Goal: Information Seeking & Learning: Learn about a topic

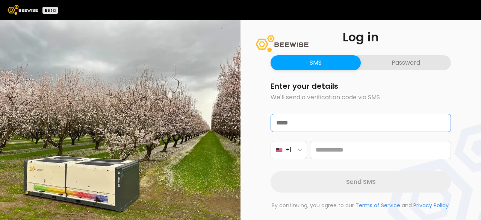
click at [314, 125] on input "email" at bounding box center [361, 122] width 180 height 17
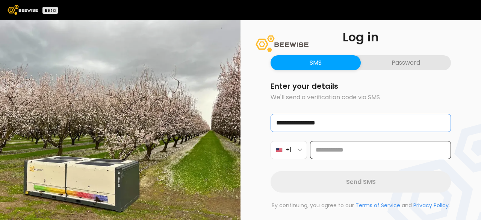
type input "**********"
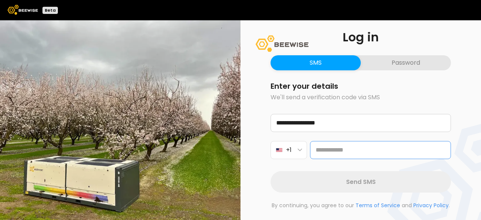
click at [343, 153] on input at bounding box center [380, 150] width 141 height 18
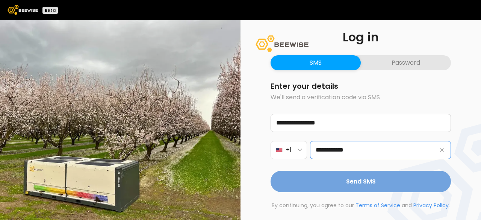
type input "**********"
click at [346, 178] on span "Send SMS" at bounding box center [361, 181] width 30 height 9
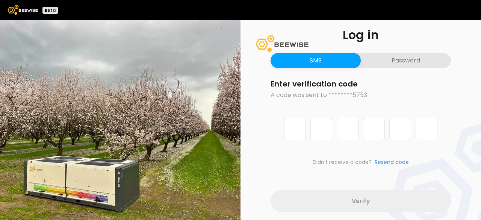
click at [404, 56] on button "Password" at bounding box center [406, 60] width 90 height 15
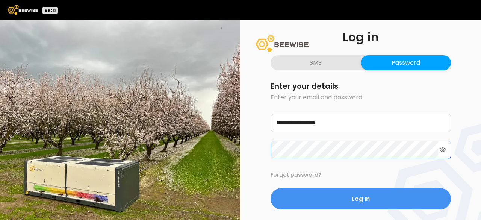
click at [270, 188] on button "Log In" at bounding box center [360, 198] width 180 height 21
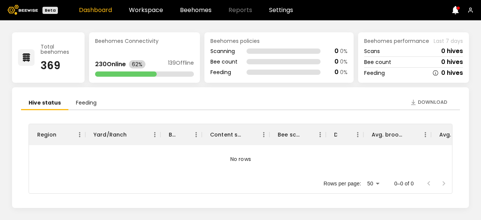
click at [457, 9] on icon at bounding box center [455, 10] width 7 height 8
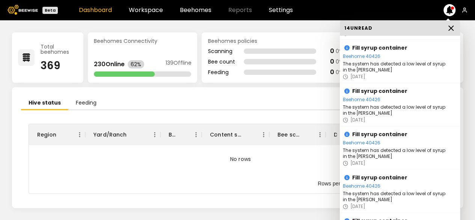
click at [453, 24] on icon at bounding box center [451, 28] width 9 height 9
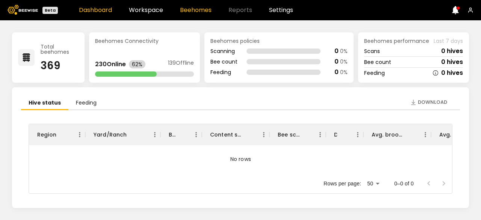
click at [189, 9] on link "Beehomes" at bounding box center [196, 10] width 32 height 6
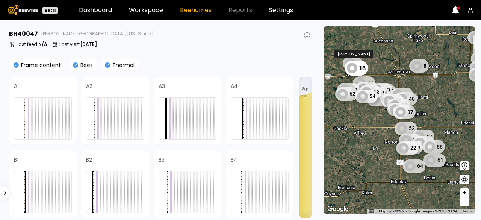
click at [360, 73] on div "16" at bounding box center [355, 67] width 23 height 15
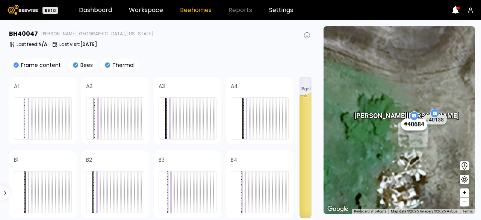
click at [420, 128] on div "# 40684" at bounding box center [414, 124] width 26 height 12
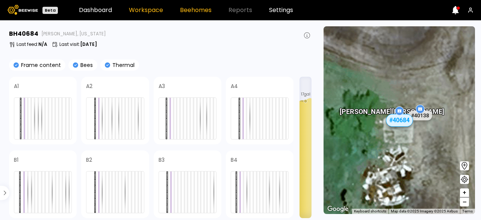
click at [142, 10] on link "Workspace" at bounding box center [146, 10] width 34 height 6
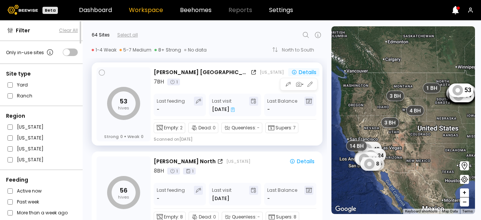
click at [301, 69] on div "Details" at bounding box center [303, 72] width 25 height 7
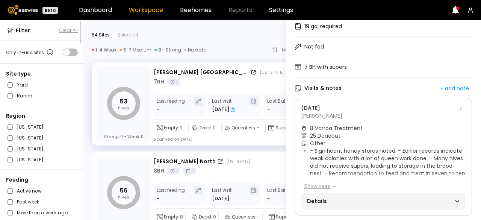
scroll to position [107, 0]
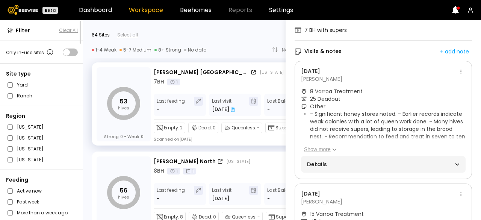
click at [341, 163] on span "Details" at bounding box center [345, 164] width 76 height 11
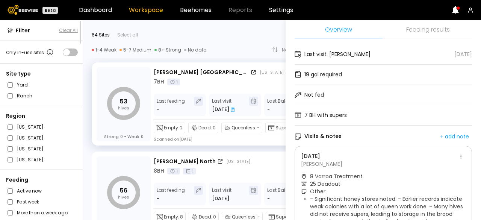
scroll to position [0, 0]
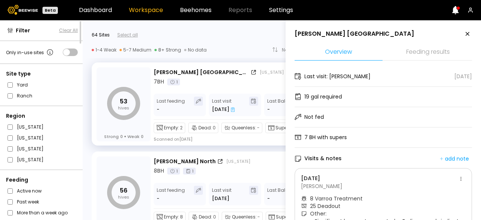
click at [469, 31] on icon at bounding box center [467, 33] width 9 height 9
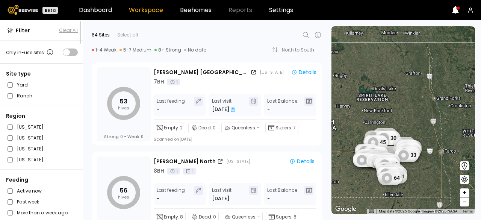
click at [366, 122] on div "53 1 BH 1 BH 1 BH 1 BH 1 BH 1 BH 1 BH 1 BH 1 BH 1 BH 9 BH 4 BH 3 BH 2 BH 56 44 …" at bounding box center [402, 119] width 143 height 187
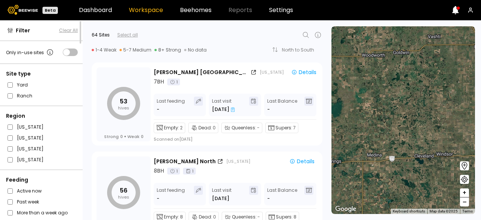
drag, startPoint x: 403, startPoint y: 159, endPoint x: 480, endPoint y: -33, distance: 207.1
click at [480, 0] on html "Beta Dashboard Workspace Beehomes Reports Settings Filter Clear All Only in-use…" at bounding box center [240, 110] width 481 height 220
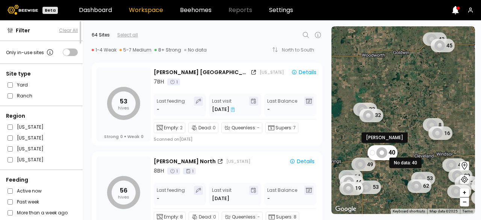
click at [385, 154] on icon at bounding box center [381, 152] width 11 height 11
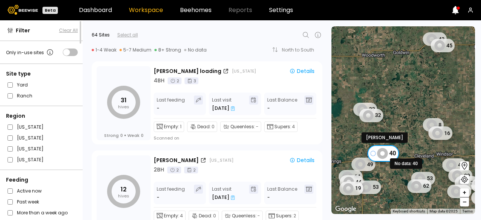
click at [385, 154] on icon at bounding box center [382, 153] width 11 height 11
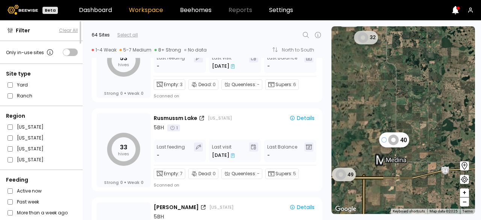
scroll to position [2099, 0]
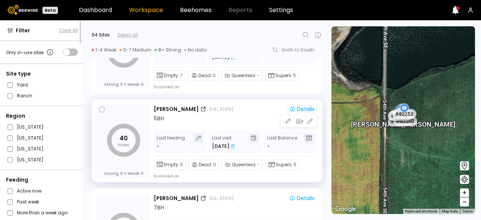
click at [305, 109] on div "Details" at bounding box center [301, 109] width 25 height 7
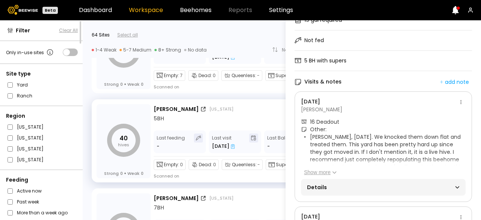
scroll to position [107, 0]
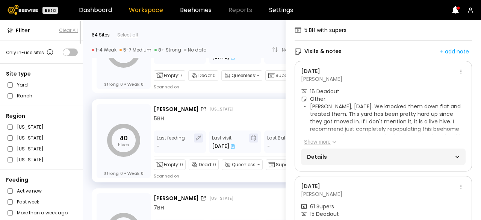
click at [315, 139] on button "Show more" at bounding box center [320, 142] width 33 height 8
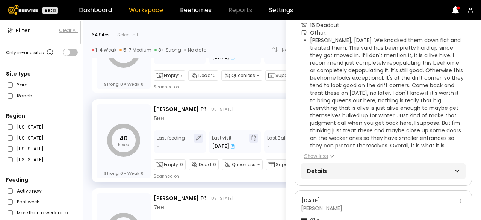
scroll to position [175, 0]
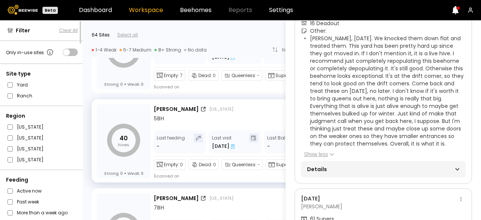
click at [377, 174] on div "Details" at bounding box center [383, 169] width 164 height 17
click at [458, 168] on div "Details" at bounding box center [383, 169] width 164 height 17
click at [456, 168] on icon at bounding box center [457, 169] width 4 height 2
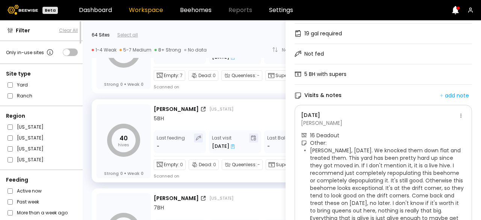
scroll to position [0, 0]
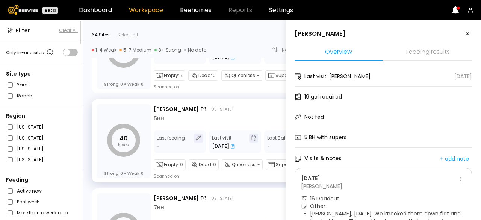
click at [466, 35] on icon at bounding box center [467, 33] width 9 height 9
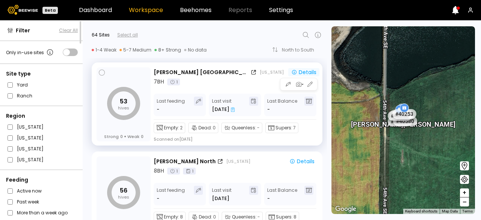
click at [306, 71] on div "Details" at bounding box center [303, 72] width 25 height 7
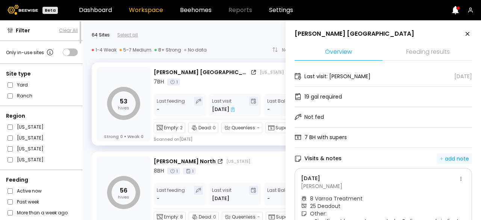
click at [452, 156] on div "add note" at bounding box center [453, 158] width 29 height 7
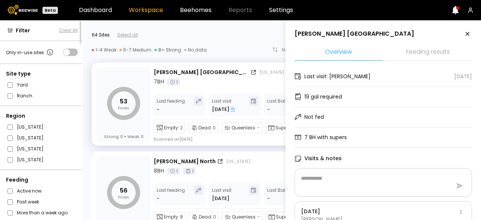
click at [467, 33] on icon at bounding box center [467, 34] width 4 height 4
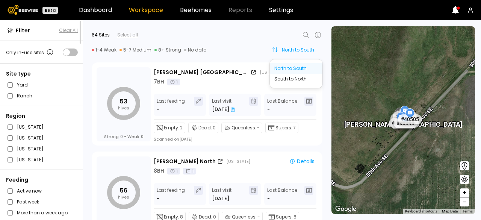
click at [296, 51] on div "North to South" at bounding box center [301, 50] width 38 height 5
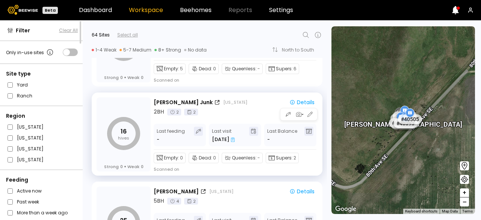
scroll to position [771, 0]
click at [301, 106] on button "Details" at bounding box center [301, 102] width 31 height 8
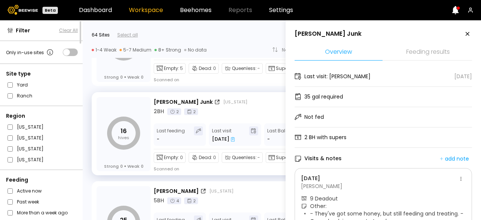
scroll to position [47, 0]
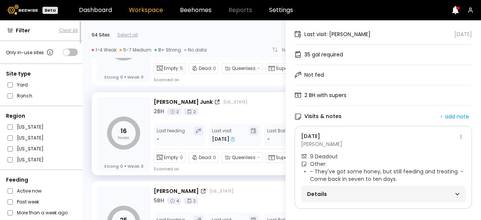
click at [418, 189] on div "Details" at bounding box center [383, 194] width 152 height 11
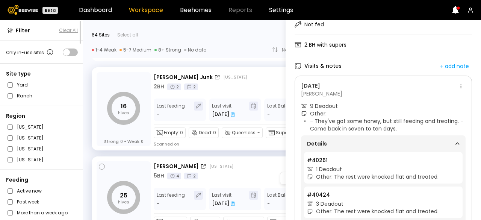
scroll to position [0, 0]
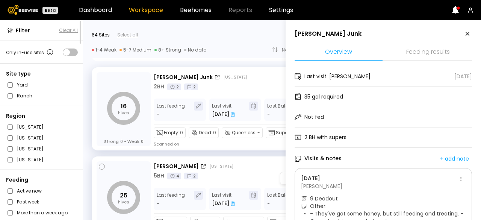
click at [233, 173] on div "5 BH 4 2" at bounding box center [236, 176] width 164 height 8
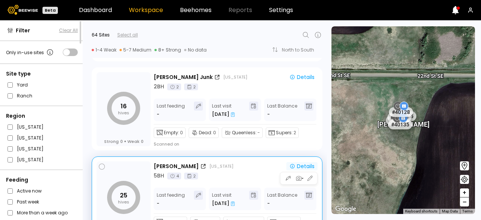
click at [306, 166] on div "Details" at bounding box center [301, 166] width 25 height 7
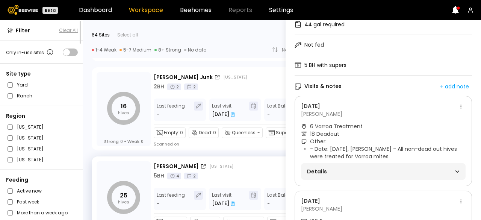
scroll to position [72, 0]
click at [425, 170] on div "Details" at bounding box center [383, 171] width 152 height 11
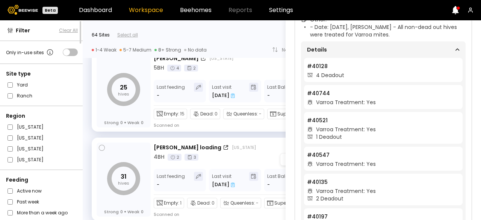
scroll to position [0, 0]
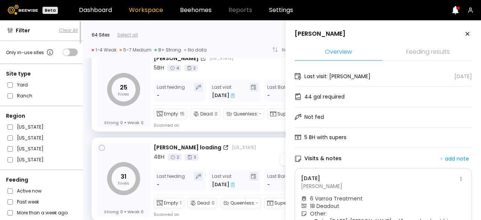
click at [256, 151] on div "[PERSON_NAME] loading [US_STATE] Details 4 BH 2 3" at bounding box center [236, 152] width 164 height 18
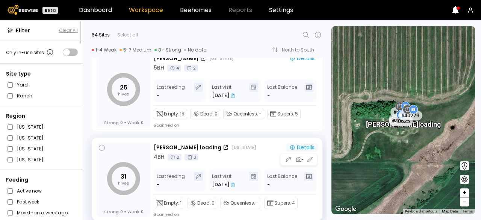
click at [304, 144] on div "Details" at bounding box center [301, 147] width 25 height 7
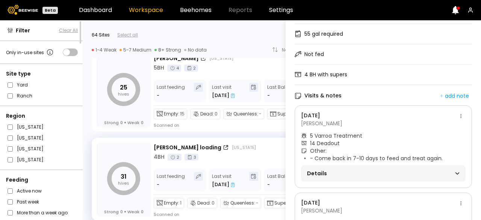
scroll to position [63, 0]
click at [392, 169] on div "Details" at bounding box center [383, 173] width 152 height 11
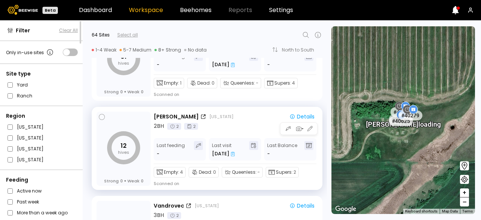
scroll to position [0, 0]
click at [247, 120] on div "[PERSON_NAME] [US_STATE]" at bounding box center [218, 117] width 128 height 8
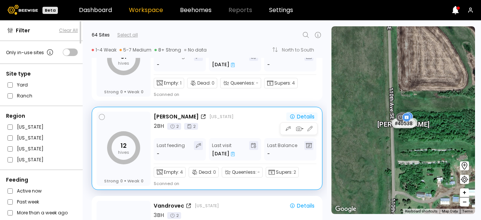
click at [294, 115] on div "Details" at bounding box center [301, 116] width 25 height 7
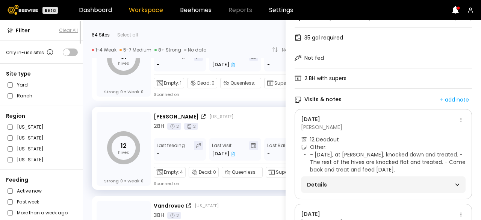
scroll to position [69, 0]
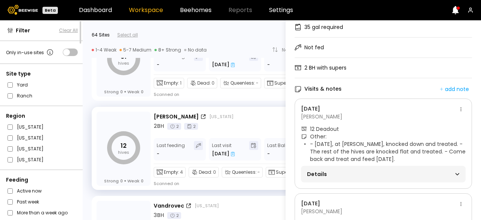
click at [451, 175] on div "Details" at bounding box center [383, 174] width 152 height 11
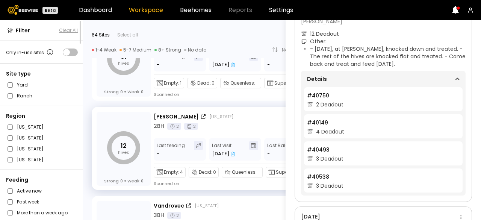
scroll to position [165, 0]
click at [400, 159] on div "3 Deadout" at bounding box center [383, 158] width 152 height 8
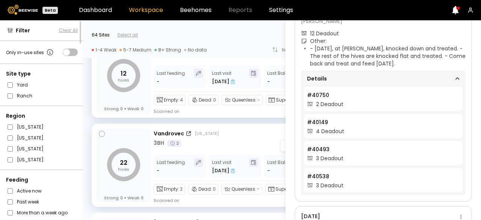
scroll to position [0, 0]
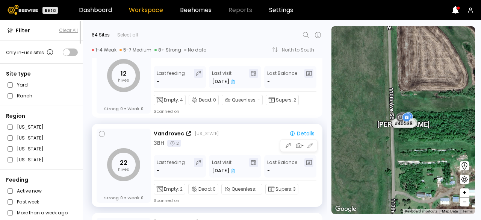
click at [252, 137] on div "Vandrovec [US_STATE]" at bounding box center [218, 134] width 128 height 8
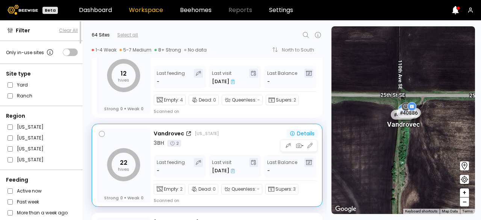
click at [304, 132] on div "Details" at bounding box center [301, 133] width 25 height 7
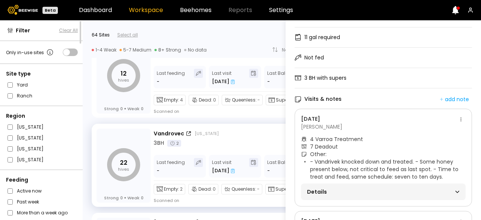
scroll to position [62, 0]
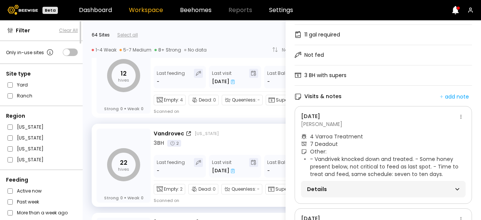
click at [429, 187] on div "Details" at bounding box center [383, 189] width 152 height 11
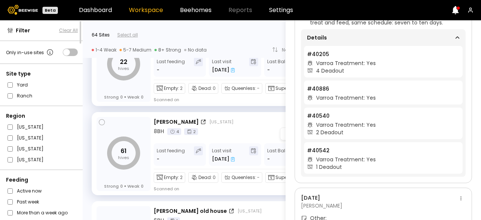
scroll to position [0, 0]
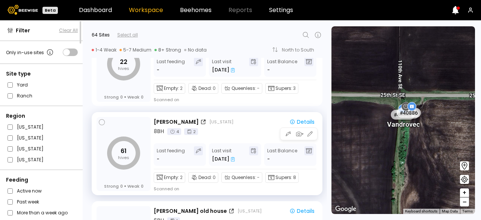
click at [240, 128] on div "8 BH 4 2" at bounding box center [236, 131] width 164 height 8
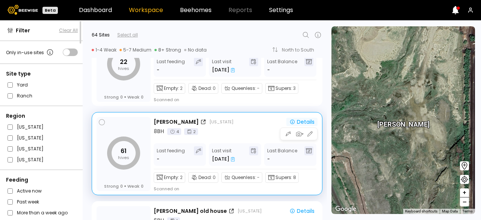
click at [302, 123] on div "Details" at bounding box center [301, 121] width 25 height 7
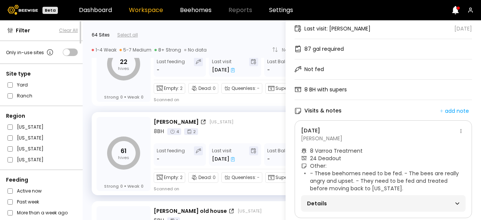
scroll to position [99, 0]
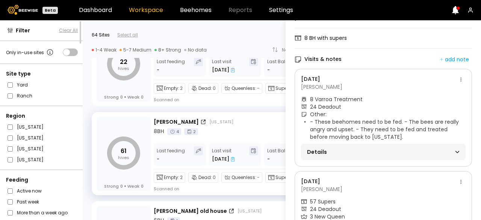
click at [396, 157] on div "Details" at bounding box center [383, 151] width 164 height 17
click at [396, 153] on div "Details" at bounding box center [383, 151] width 152 height 11
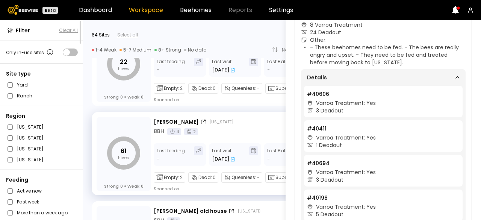
scroll to position [173, 0]
click at [427, 77] on div "Details" at bounding box center [383, 78] width 152 height 11
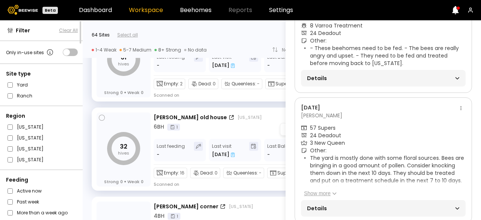
scroll to position [0, 0]
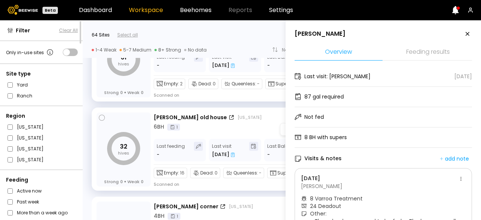
click at [249, 125] on div "6 BH 1" at bounding box center [236, 127] width 164 height 8
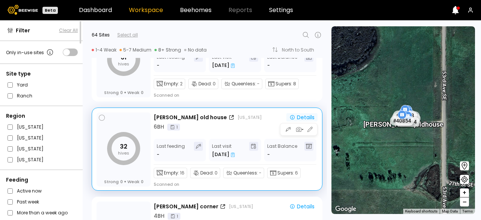
click at [294, 118] on div "Details" at bounding box center [301, 117] width 25 height 7
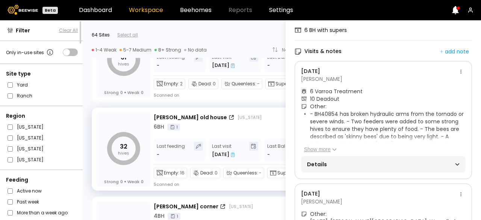
scroll to position [107, 0]
click at [393, 162] on div "Details" at bounding box center [383, 163] width 152 height 11
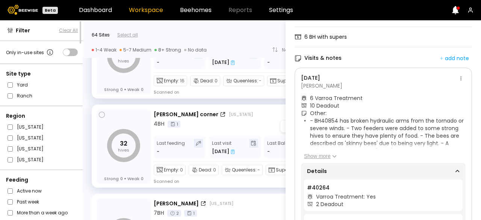
scroll to position [0, 0]
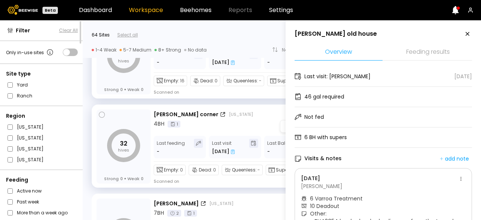
click at [252, 120] on div "4 BH 1" at bounding box center [236, 124] width 164 height 8
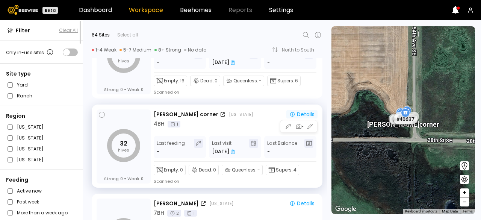
click at [307, 112] on div "Details" at bounding box center [301, 114] width 25 height 7
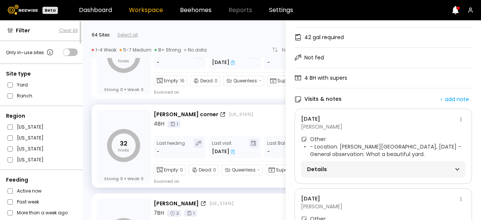
scroll to position [71, 0]
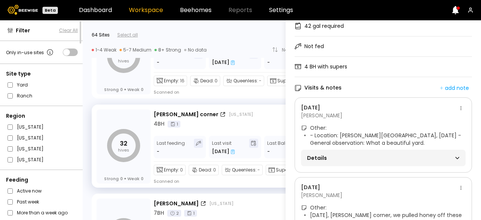
click at [362, 157] on span "Details" at bounding box center [345, 157] width 76 height 11
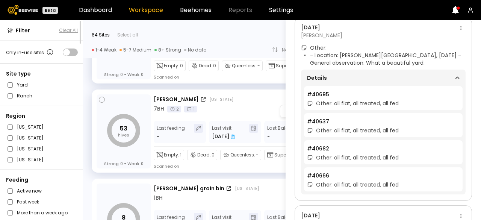
scroll to position [0, 0]
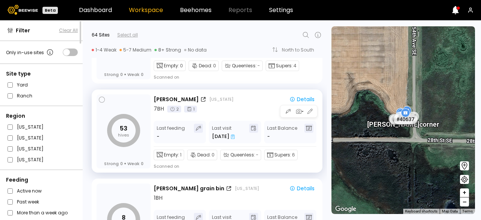
click at [258, 105] on div "7 BH 2 1" at bounding box center [236, 109] width 164 height 8
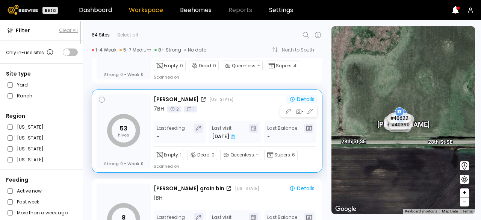
click at [304, 97] on div "Details" at bounding box center [301, 99] width 25 height 7
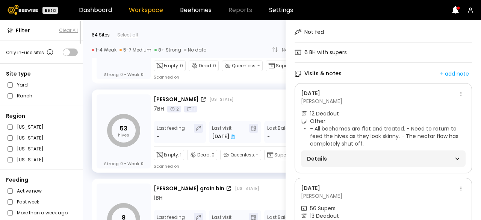
scroll to position [85, 0]
click at [373, 158] on span "Details" at bounding box center [345, 158] width 76 height 11
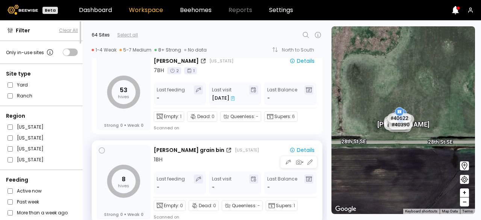
scroll to position [0, 0]
click at [249, 159] on div "1 BH" at bounding box center [236, 159] width 164 height 8
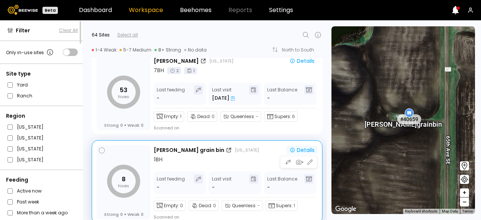
click at [297, 148] on div "Details" at bounding box center [301, 149] width 25 height 7
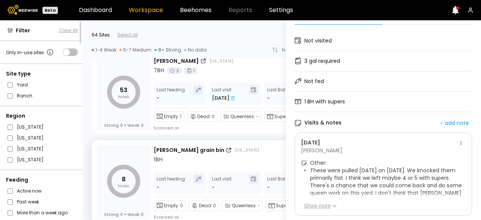
scroll to position [47, 0]
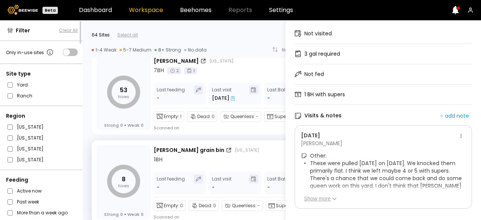
click at [324, 195] on button "Show more" at bounding box center [320, 199] width 33 height 8
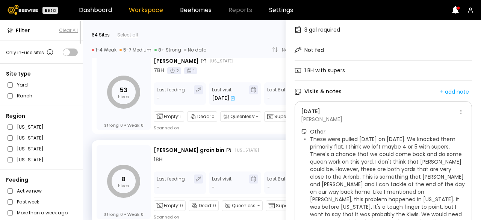
scroll to position [0, 0]
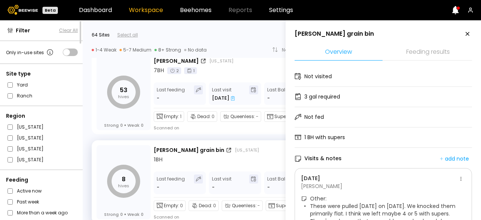
click at [463, 34] on icon at bounding box center [467, 33] width 9 height 9
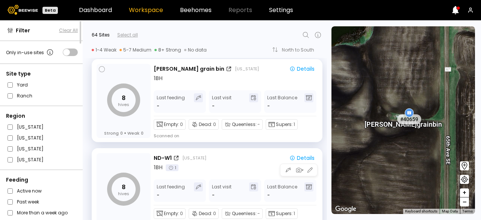
scroll to position [1609, 0]
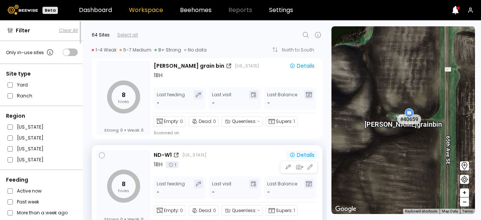
click at [298, 155] on div "Details" at bounding box center [301, 154] width 25 height 7
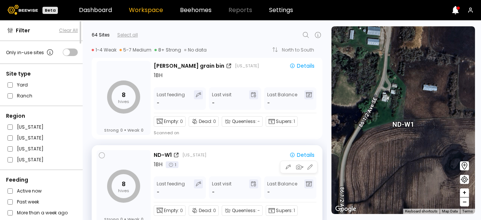
click at [237, 154] on div "ND-W1 [US_STATE]" at bounding box center [218, 155] width 128 height 8
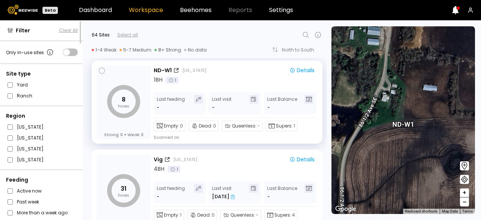
scroll to position [1698, 0]
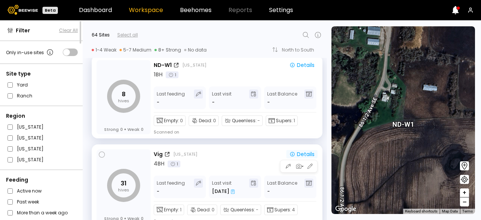
click at [297, 152] on div "Details" at bounding box center [301, 154] width 25 height 7
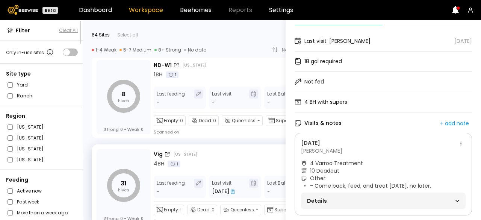
scroll to position [58, 0]
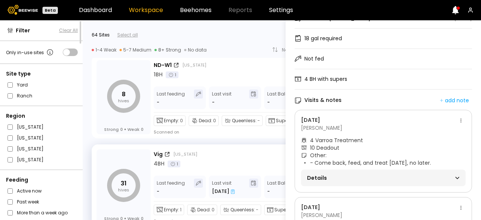
click at [390, 177] on div "Details" at bounding box center [383, 177] width 152 height 11
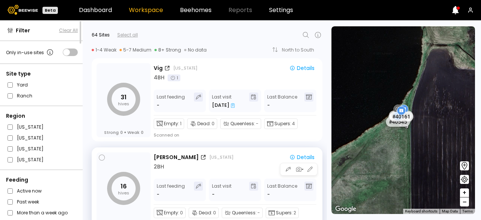
scroll to position [0, 0]
click at [260, 166] on div "2 BH" at bounding box center [236, 167] width 164 height 8
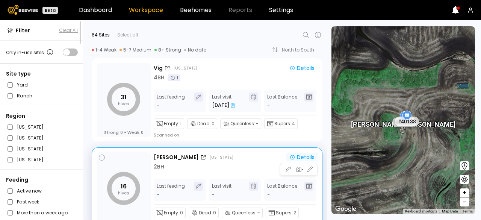
click at [300, 156] on div "Details" at bounding box center [301, 157] width 25 height 7
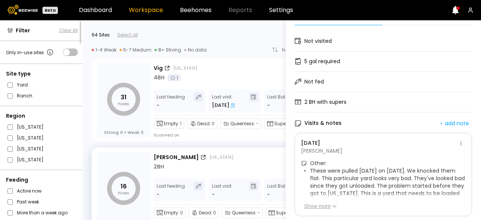
scroll to position [47, 0]
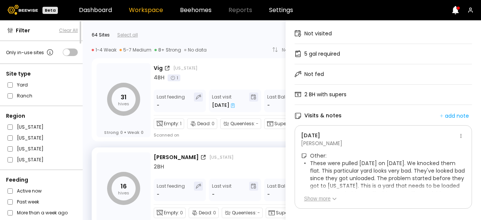
click at [324, 195] on button "Show more" at bounding box center [320, 199] width 33 height 8
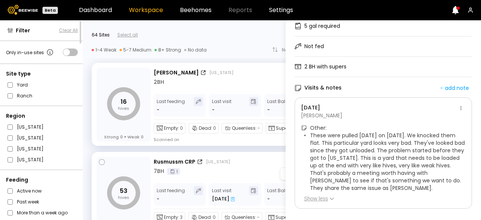
scroll to position [0, 0]
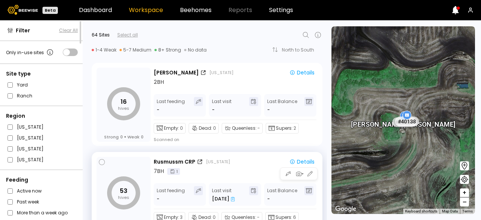
click at [246, 169] on div "7 BH 1" at bounding box center [236, 171] width 164 height 8
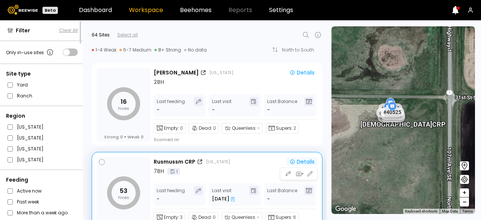
click at [292, 158] on icon "button" at bounding box center [292, 161] width 6 height 6
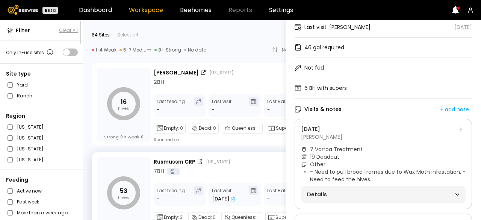
scroll to position [59, 0]
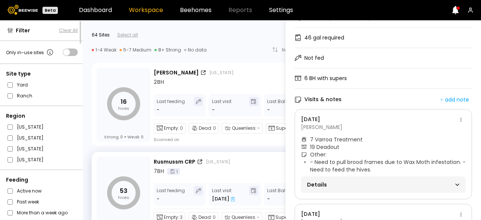
click at [385, 181] on div "Details" at bounding box center [383, 184] width 152 height 11
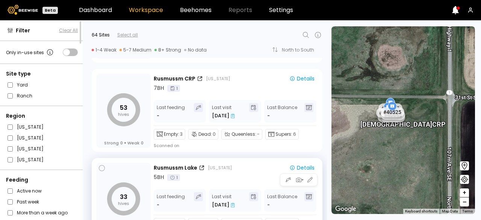
scroll to position [0, 0]
click at [236, 177] on div "5 BH 1" at bounding box center [236, 177] width 164 height 8
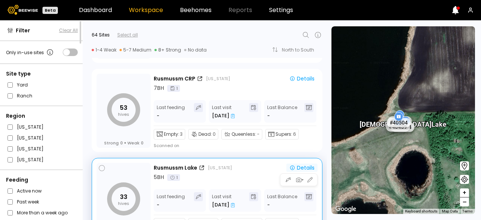
click at [301, 165] on div "Details" at bounding box center [301, 167] width 25 height 7
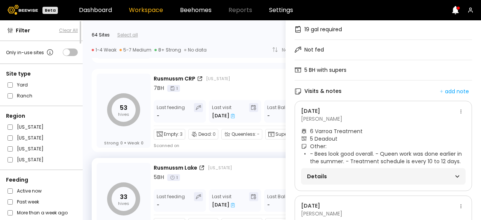
scroll to position [68, 0]
click at [370, 174] on span "Details" at bounding box center [345, 176] width 76 height 11
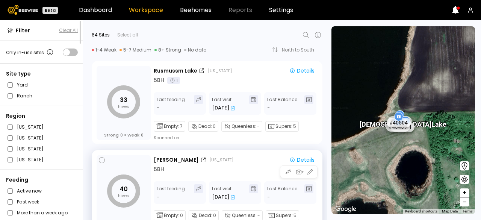
scroll to position [0, 0]
click at [251, 165] on div "5 BH" at bounding box center [236, 169] width 164 height 8
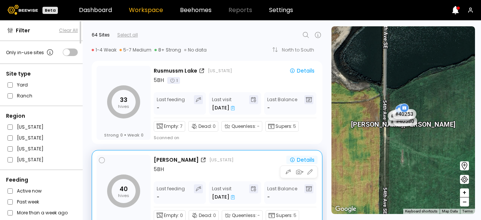
click at [291, 158] on icon "button" at bounding box center [292, 160] width 6 height 6
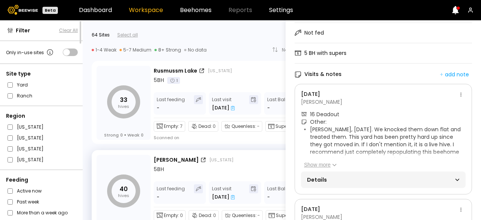
scroll to position [85, 0]
click at [368, 176] on span "Details" at bounding box center [345, 179] width 76 height 11
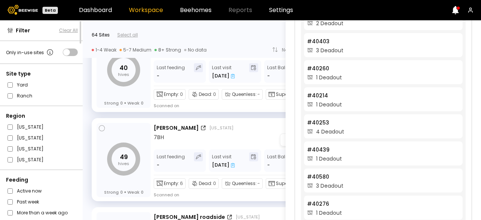
scroll to position [0, 0]
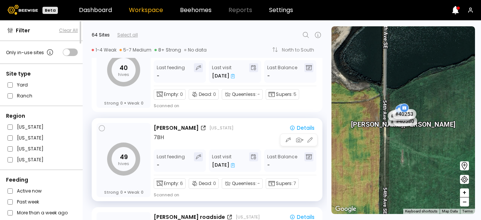
click at [257, 134] on div "7 BH" at bounding box center [236, 137] width 164 height 8
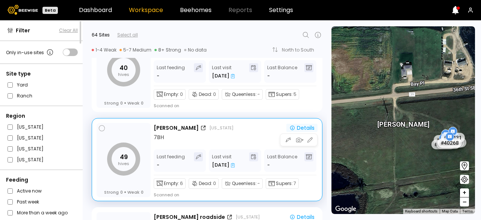
click at [303, 124] on div "Details" at bounding box center [301, 127] width 25 height 7
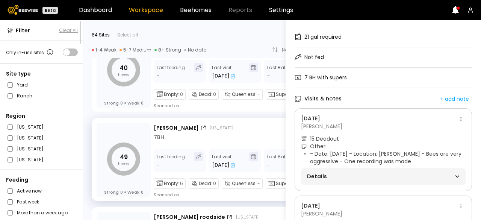
scroll to position [60, 0]
click at [365, 175] on span "Details" at bounding box center [345, 176] width 76 height 11
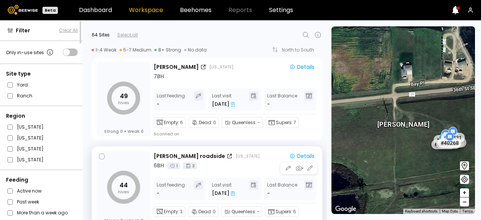
scroll to position [0, 0]
click at [252, 166] on div "6 BH 1 3" at bounding box center [236, 165] width 164 height 8
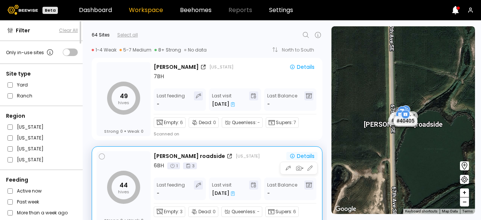
click at [309, 154] on div "Details" at bounding box center [301, 155] width 25 height 7
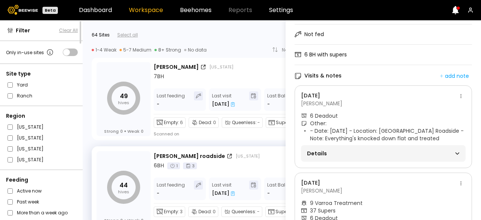
scroll to position [85, 0]
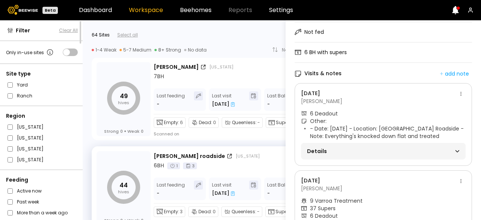
click at [380, 151] on span "Details" at bounding box center [345, 151] width 76 height 11
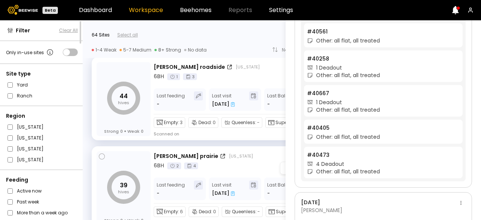
scroll to position [0, 0]
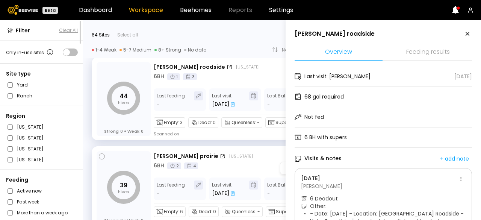
click at [266, 159] on div "[PERSON_NAME] prairie‏‎ [US_STATE]" at bounding box center [218, 156] width 128 height 8
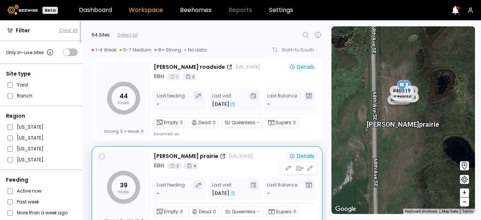
click at [296, 157] on div "Details" at bounding box center [301, 155] width 25 height 7
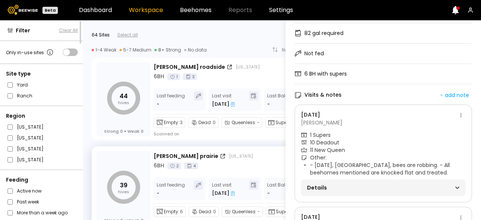
scroll to position [64, 0]
click at [382, 187] on span "Details" at bounding box center [345, 187] width 76 height 11
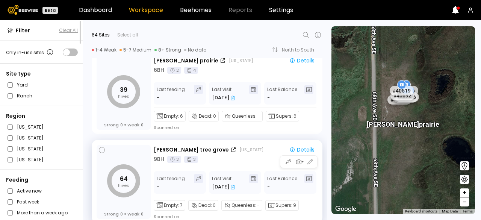
scroll to position [0, 0]
click at [234, 160] on div "9 BH 2 2" at bounding box center [236, 159] width 164 height 8
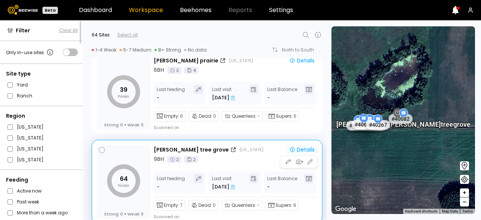
click at [292, 145] on button "Details" at bounding box center [301, 149] width 31 height 8
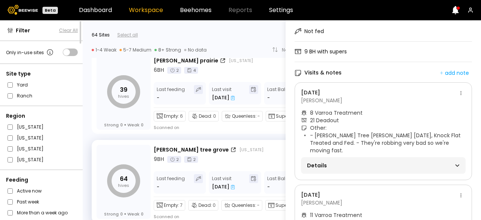
scroll to position [86, 0]
click at [380, 160] on span "Details" at bounding box center [345, 164] width 76 height 11
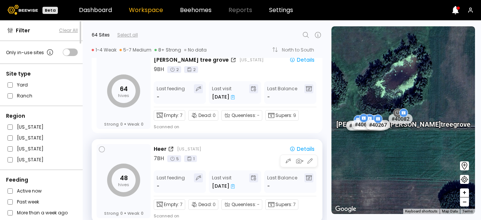
scroll to position [0, 0]
click at [253, 152] on div "Heer [US_STATE]" at bounding box center [218, 149] width 128 height 8
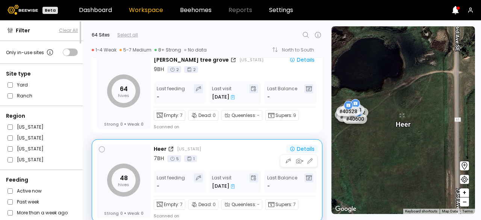
click at [301, 148] on div "Details" at bounding box center [301, 148] width 25 height 7
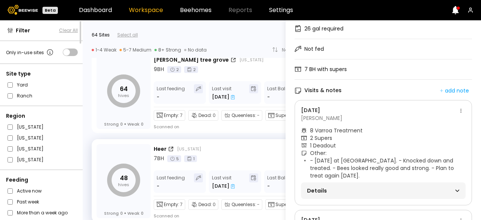
scroll to position [70, 0]
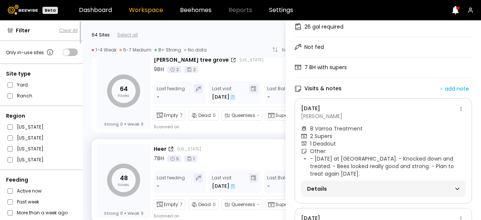
click at [361, 187] on span "Details" at bounding box center [345, 188] width 76 height 11
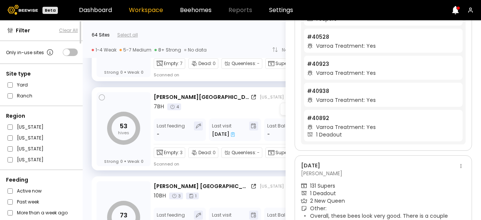
scroll to position [0, 0]
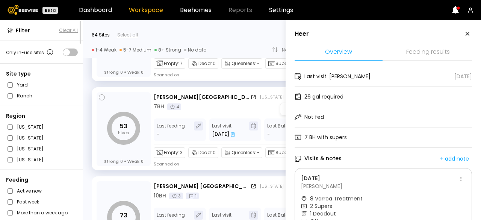
click at [242, 104] on div "7 BH 4" at bounding box center [237, 107] width 166 height 8
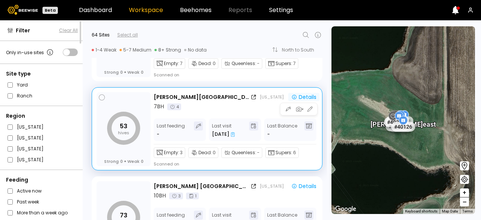
click at [301, 96] on div "Details" at bounding box center [303, 97] width 25 height 7
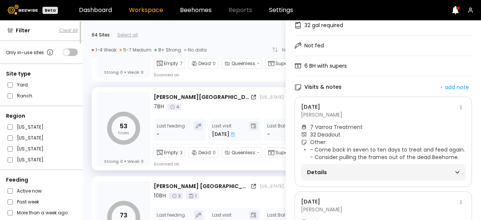
scroll to position [77, 0]
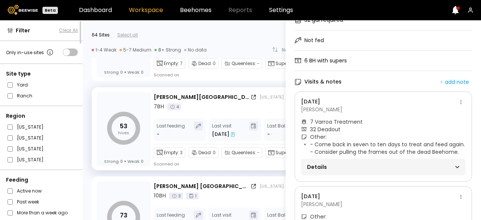
click at [367, 168] on span "Details" at bounding box center [345, 166] width 76 height 11
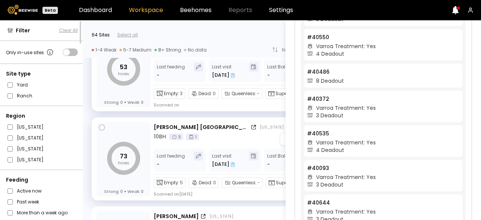
scroll to position [0, 0]
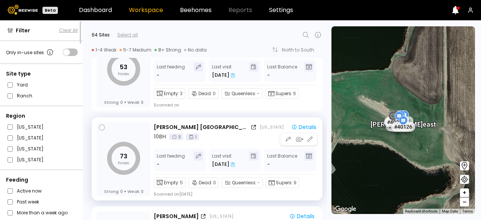
click at [246, 133] on div "10 BH 3 1" at bounding box center [237, 137] width 166 height 8
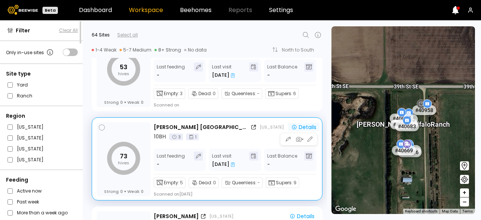
click at [296, 124] on div "Details" at bounding box center [303, 127] width 25 height 7
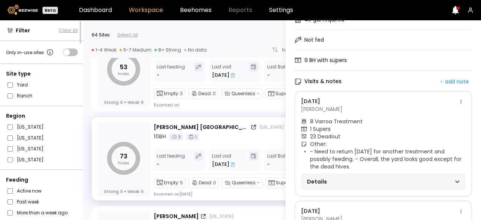
scroll to position [77, 0]
click at [358, 181] on span "Details" at bounding box center [345, 181] width 76 height 11
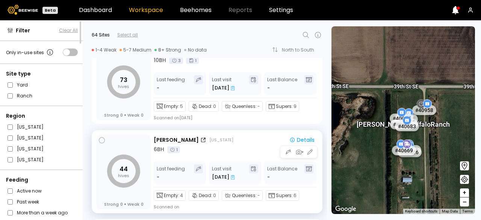
scroll to position [0, 0]
click at [247, 143] on div "[PERSON_NAME] [US_STATE]" at bounding box center [218, 140] width 128 height 8
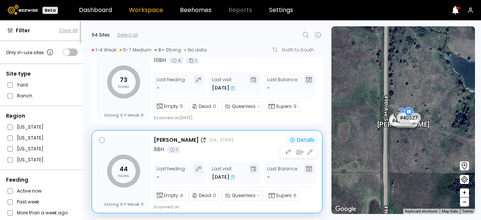
click at [297, 136] on div "Details" at bounding box center [301, 139] width 25 height 7
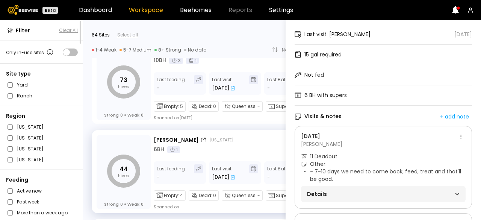
scroll to position [57, 0]
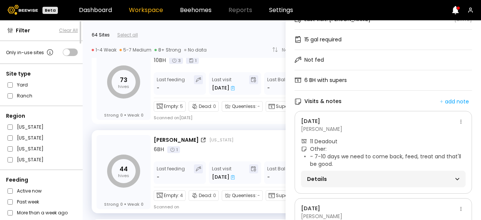
click at [371, 180] on span "Details" at bounding box center [345, 179] width 76 height 11
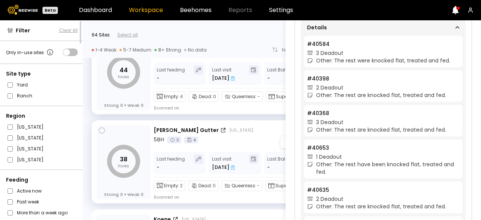
scroll to position [0, 0]
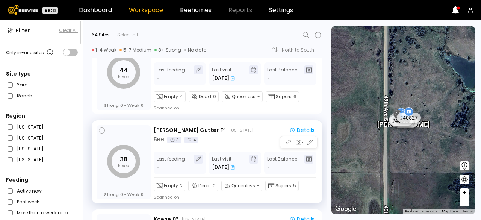
click at [238, 138] on div "5 BH 3 4" at bounding box center [236, 140] width 164 height 8
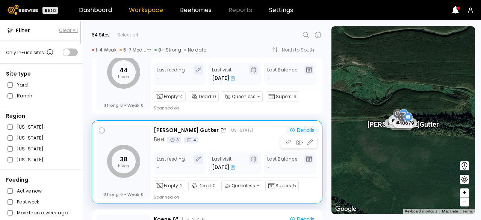
click at [306, 130] on div "Details" at bounding box center [301, 130] width 25 height 7
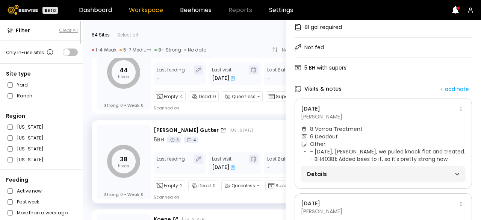
scroll to position [81, 0]
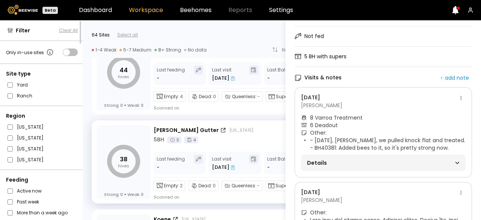
click at [377, 166] on span "Details" at bounding box center [345, 162] width 76 height 11
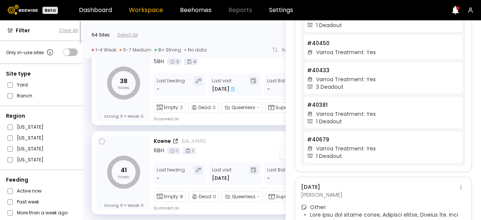
scroll to position [0, 0]
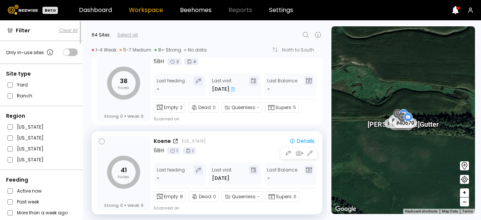
click at [219, 153] on div "6 BH 1 1" at bounding box center [236, 150] width 164 height 8
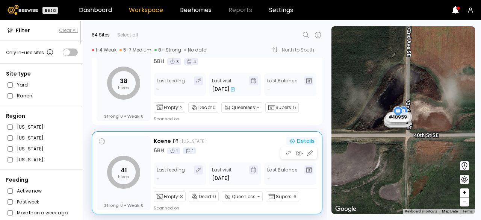
click at [305, 138] on div "Details" at bounding box center [301, 140] width 25 height 7
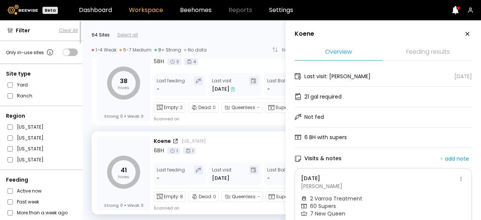
click at [468, 32] on icon at bounding box center [467, 33] width 9 height 9
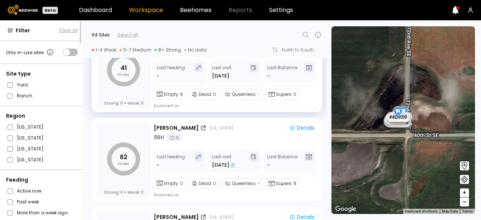
scroll to position [3060, 0]
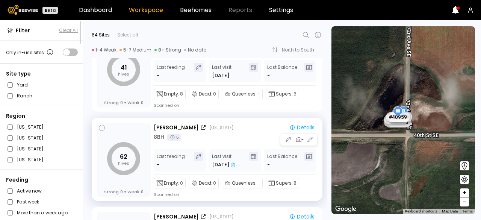
click at [239, 140] on div "8 BH 5" at bounding box center [236, 137] width 164 height 8
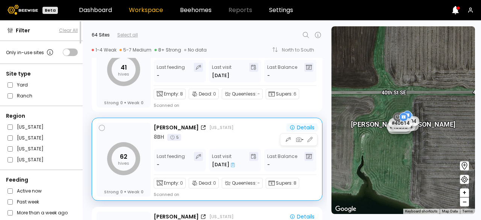
click at [302, 125] on div "Details" at bounding box center [301, 127] width 25 height 7
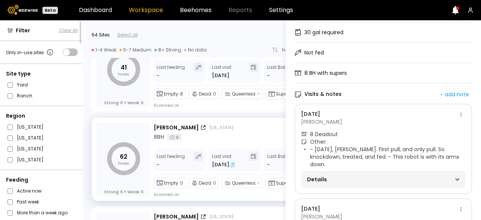
scroll to position [66, 0]
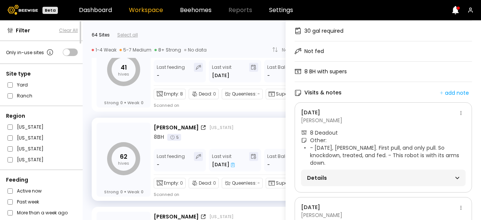
click at [365, 177] on span "Details" at bounding box center [345, 177] width 76 height 11
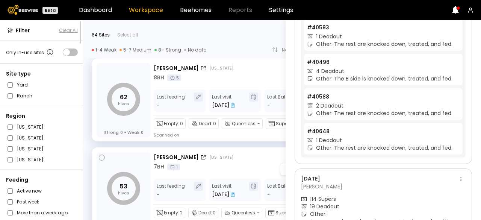
scroll to position [0, 0]
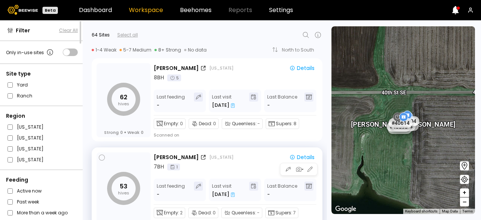
click at [231, 161] on div "[PERSON_NAME] [US_STATE] Details 7 BH 1" at bounding box center [236, 162] width 164 height 18
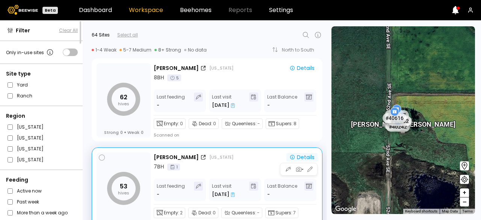
click at [295, 155] on div "Details" at bounding box center [301, 157] width 25 height 7
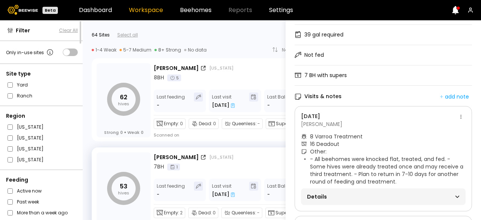
scroll to position [77, 0]
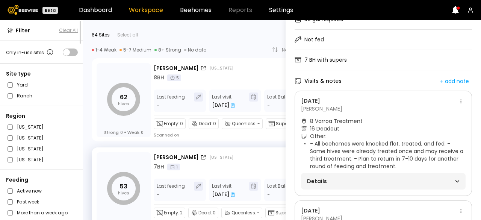
click at [362, 183] on span "Details" at bounding box center [345, 181] width 76 height 11
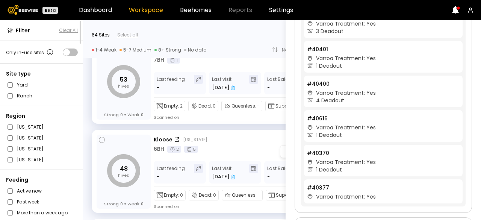
scroll to position [0, 0]
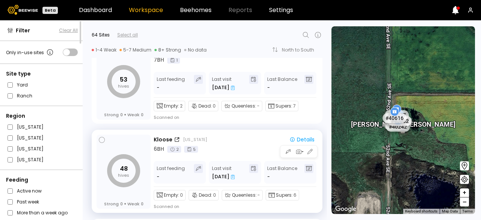
click at [239, 147] on div "6 BH 2 5" at bounding box center [236, 149] width 164 height 8
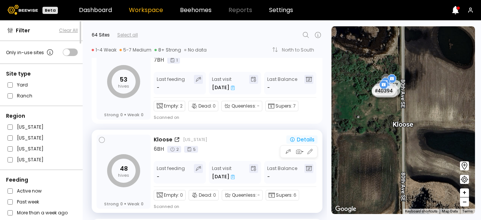
click at [303, 140] on div "Details" at bounding box center [301, 139] width 25 height 7
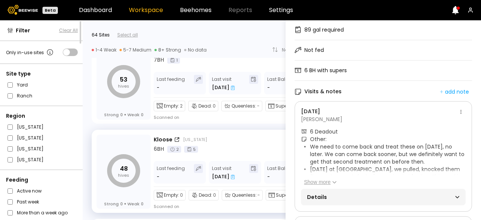
scroll to position [67, 0]
click at [350, 198] on span "Details" at bounding box center [345, 196] width 76 height 11
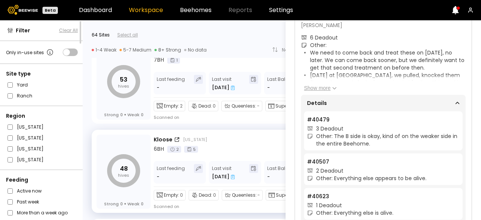
scroll to position [148, 0]
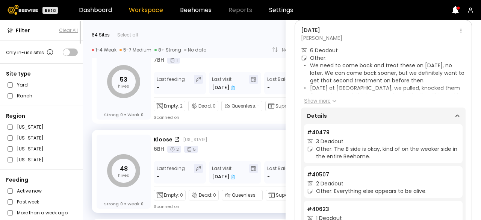
click at [325, 99] on button "Show more" at bounding box center [320, 101] width 33 height 8
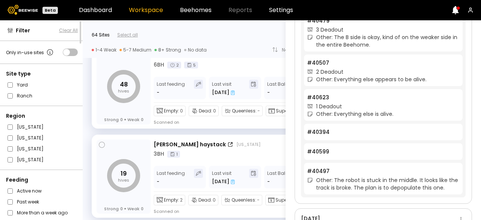
scroll to position [0, 0]
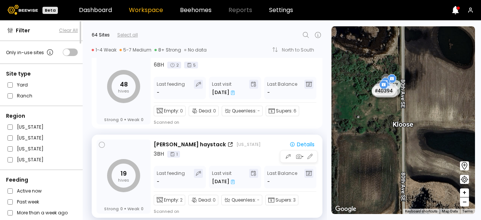
drag, startPoint x: 401, startPoint y: 136, endPoint x: 216, endPoint y: 155, distance: 186.6
click at [216, 155] on div "3 BH 1" at bounding box center [236, 154] width 164 height 8
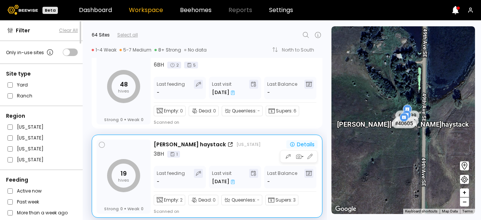
click at [308, 143] on div "Details" at bounding box center [301, 144] width 25 height 7
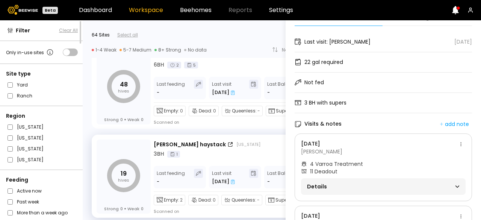
scroll to position [38, 0]
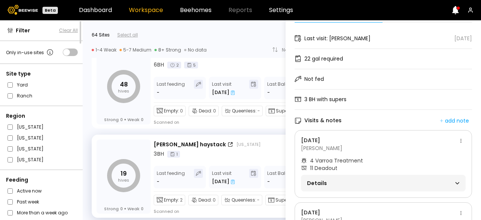
click at [367, 181] on span "Details" at bounding box center [345, 183] width 76 height 11
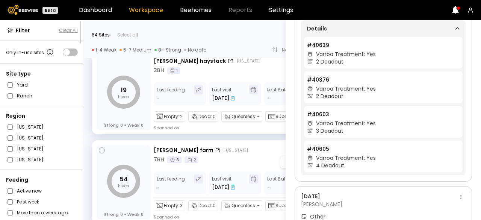
scroll to position [0, 0]
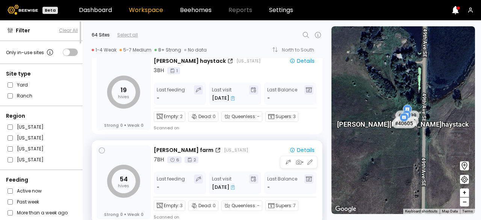
click at [225, 162] on div "7 BH 6 2" at bounding box center [236, 159] width 164 height 8
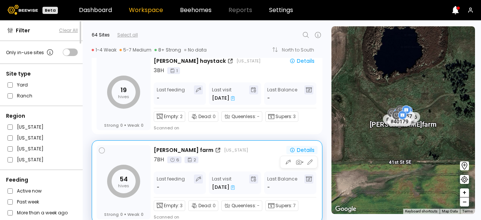
click at [303, 151] on div "Details" at bounding box center [301, 149] width 25 height 7
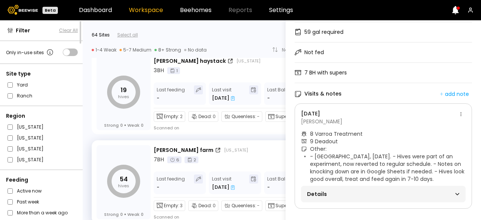
scroll to position [69, 0]
click at [355, 190] on span "Details" at bounding box center [345, 194] width 76 height 11
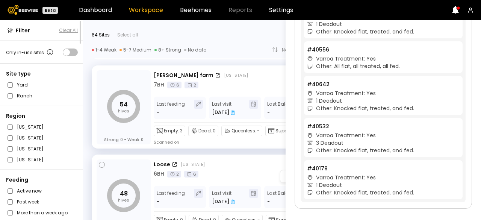
scroll to position [0, 0]
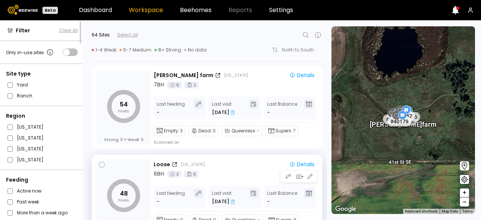
click at [239, 171] on div "6 BH 2 6" at bounding box center [236, 174] width 164 height 8
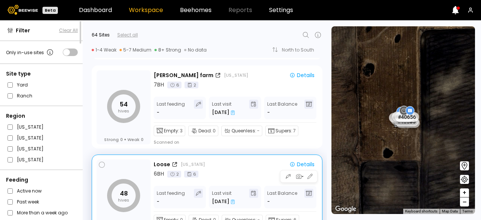
click at [308, 159] on div "Loose [US_STATE] Details 6 BH 2 6 Last feeding - Last visit [DATE] Last Balance…" at bounding box center [236, 196] width 164 height 75
click at [303, 165] on div "Details" at bounding box center [301, 164] width 25 height 7
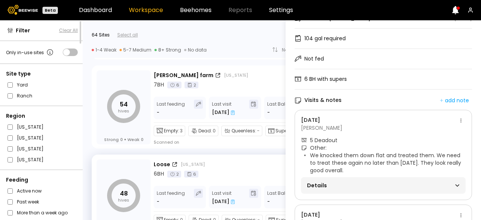
scroll to position [59, 0]
click at [358, 186] on span "Details" at bounding box center [345, 185] width 76 height 11
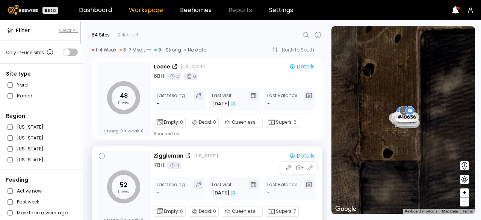
scroll to position [0, 0]
click at [239, 162] on div "7 BH 4" at bounding box center [236, 165] width 164 height 8
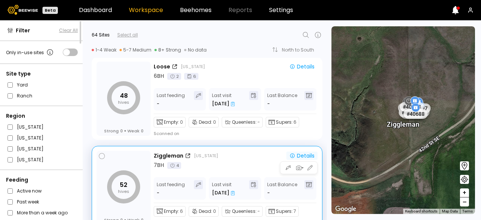
click at [305, 156] on div "Details" at bounding box center [301, 155] width 25 height 7
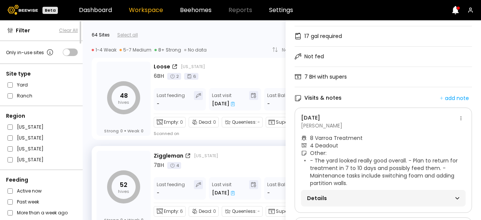
scroll to position [61, 0]
click at [352, 198] on span "Details" at bounding box center [345, 197] width 76 height 11
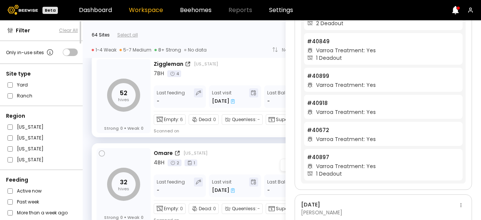
scroll to position [0, 0]
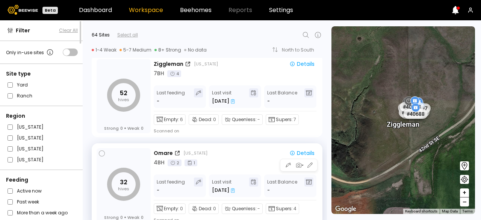
click at [256, 161] on div "4 BH 2 1" at bounding box center [236, 162] width 164 height 8
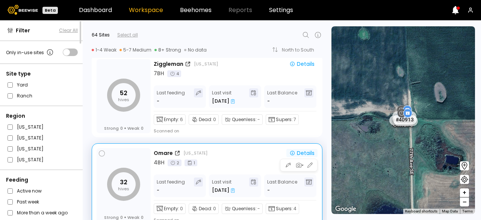
click at [304, 154] on div "Details" at bounding box center [301, 152] width 25 height 7
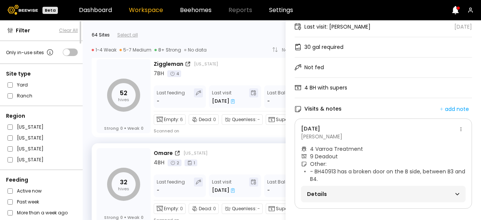
scroll to position [51, 0]
click at [353, 192] on span "Details" at bounding box center [345, 194] width 76 height 11
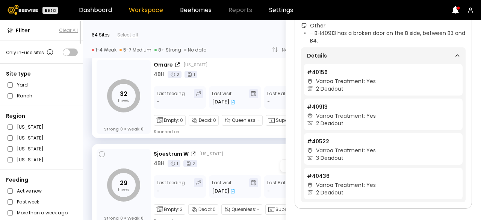
scroll to position [0, 0]
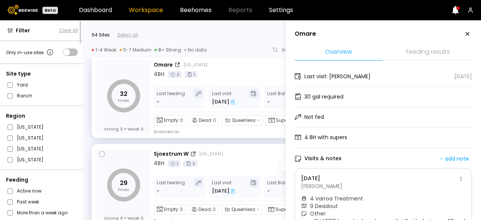
click at [244, 156] on div "Sjoestrum W [US_STATE]" at bounding box center [218, 154] width 128 height 8
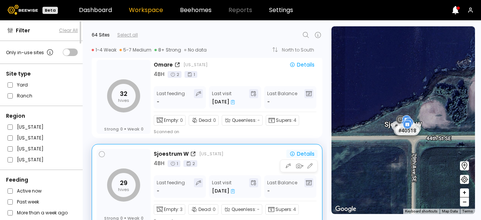
click at [299, 153] on div "Details" at bounding box center [301, 153] width 25 height 7
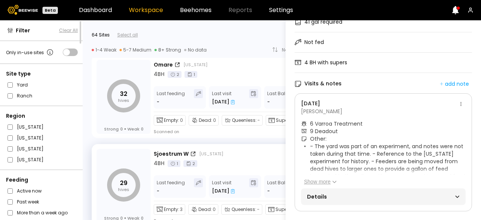
scroll to position [81, 0]
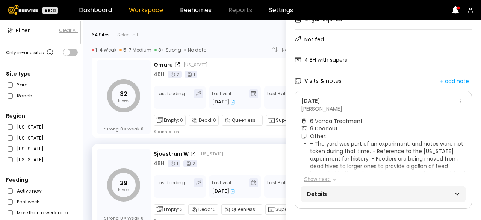
click at [344, 189] on span "Details" at bounding box center [345, 194] width 76 height 11
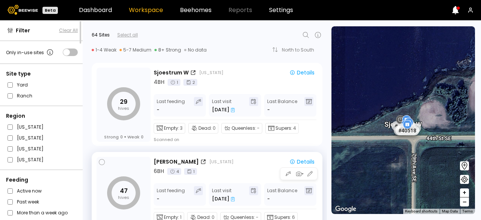
scroll to position [0, 0]
click at [238, 169] on div "6 BH 4 1" at bounding box center [236, 171] width 164 height 8
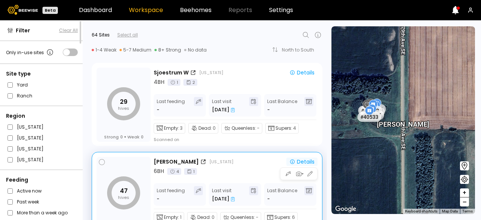
click at [295, 160] on div "Details" at bounding box center [301, 161] width 25 height 7
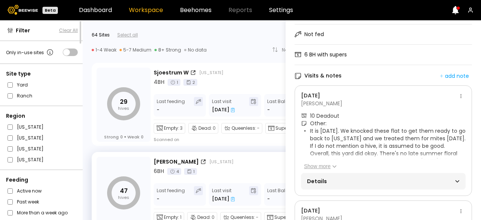
scroll to position [84, 0]
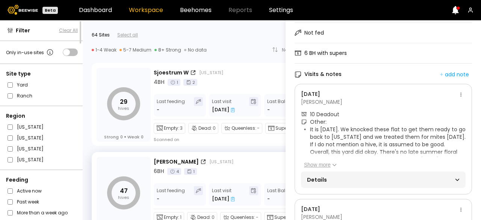
click at [355, 181] on span "Details" at bounding box center [345, 179] width 76 height 11
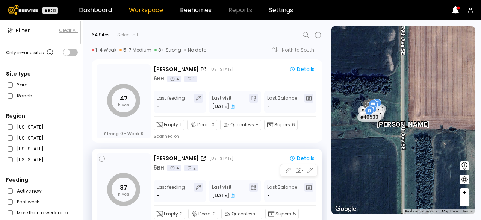
scroll to position [0, 0]
click at [242, 163] on div "[PERSON_NAME] [US_STATE] Details 5 BH 4 2" at bounding box center [236, 163] width 164 height 18
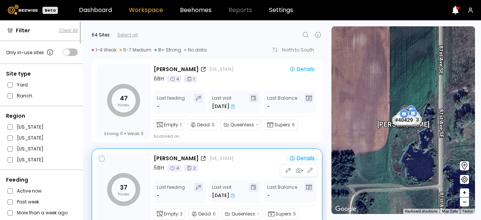
click at [306, 158] on div "Details" at bounding box center [301, 158] width 25 height 7
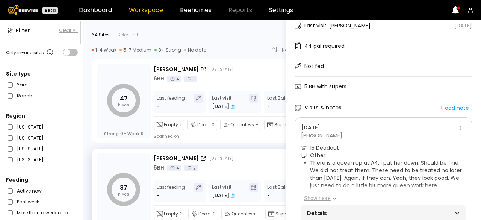
scroll to position [74, 0]
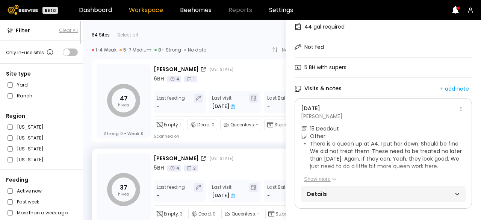
click at [358, 191] on span "Details" at bounding box center [345, 194] width 76 height 11
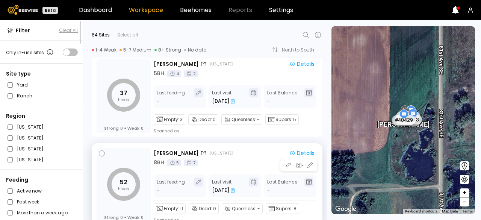
scroll to position [0, 0]
click at [247, 163] on div "8 BH 5 7" at bounding box center [236, 162] width 164 height 8
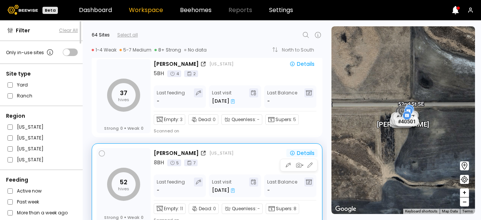
click at [291, 154] on icon "button" at bounding box center [292, 153] width 5 height 5
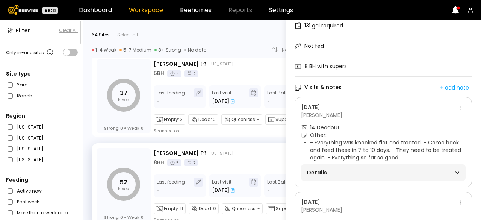
scroll to position [71, 0]
click at [344, 172] on span "Details" at bounding box center [345, 172] width 76 height 11
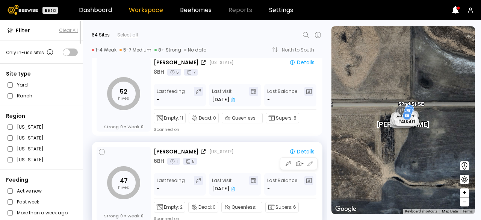
scroll to position [0, 0]
click at [238, 162] on div "6 BH 1 5" at bounding box center [236, 161] width 164 height 8
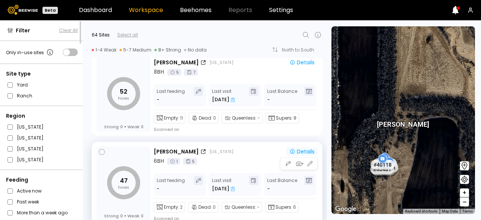
click at [304, 150] on div "Details" at bounding box center [301, 151] width 25 height 7
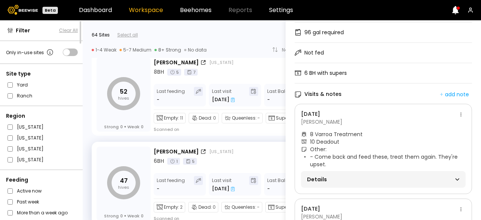
scroll to position [65, 0]
click at [347, 178] on span "Details" at bounding box center [345, 179] width 76 height 11
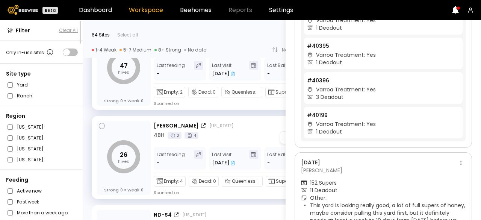
scroll to position [0, 0]
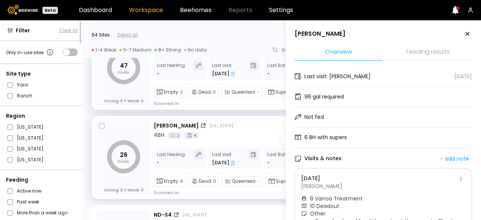
click at [237, 131] on div "4 BH 2 4" at bounding box center [236, 135] width 164 height 8
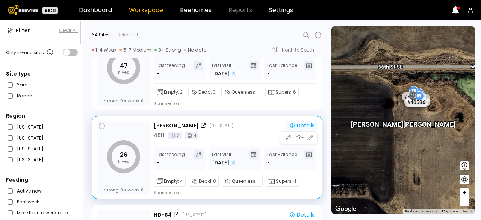
click at [300, 122] on div "Details" at bounding box center [301, 125] width 25 height 7
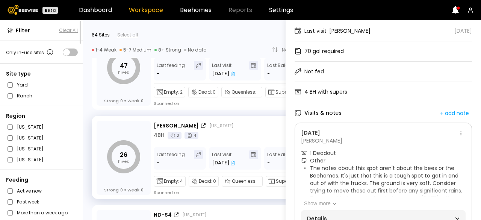
scroll to position [74, 0]
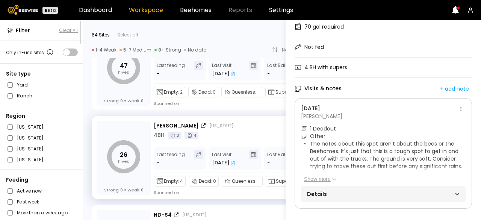
drag, startPoint x: 376, startPoint y: 155, endPoint x: 340, endPoint y: 193, distance: 52.6
click at [340, 193] on span "Details" at bounding box center [345, 194] width 76 height 11
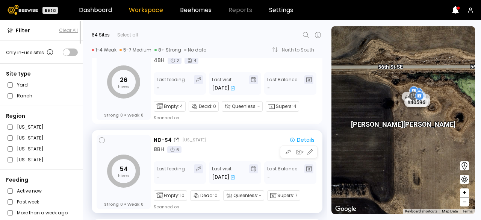
scroll to position [0, 0]
click at [245, 142] on div "ND-S4 [US_STATE]" at bounding box center [218, 140] width 128 height 8
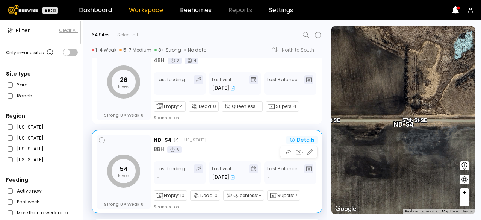
click at [303, 139] on div "Details" at bounding box center [301, 139] width 25 height 7
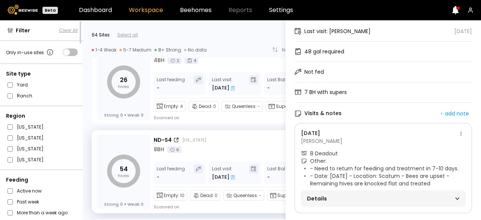
scroll to position [54, 0]
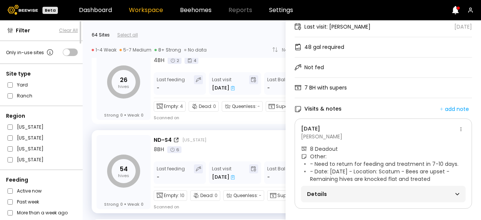
click at [361, 189] on span "Details" at bounding box center [345, 194] width 76 height 11
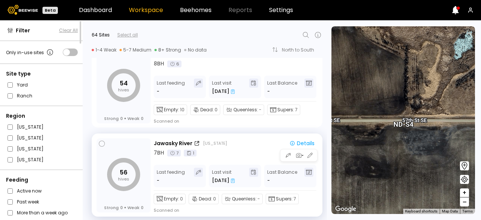
scroll to position [0, 0]
click at [246, 149] on div "7 BH 7 1" at bounding box center [236, 153] width 164 height 8
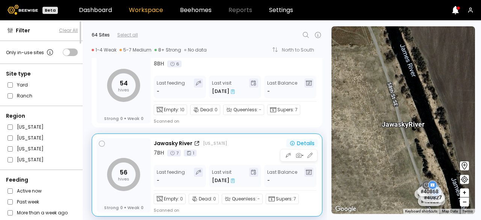
click at [308, 142] on div "Details" at bounding box center [301, 143] width 25 height 7
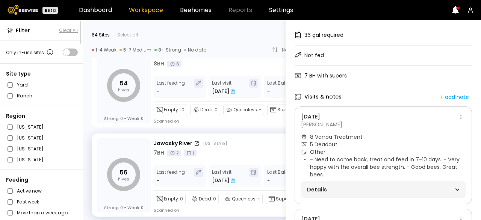
scroll to position [62, 0]
click at [390, 187] on div "Details" at bounding box center [383, 189] width 152 height 11
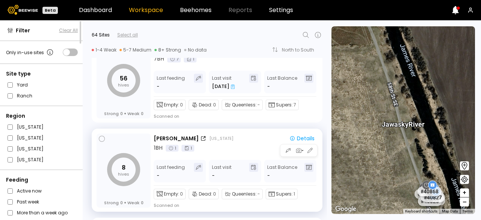
scroll to position [0, 0]
click at [251, 145] on div "1 BH 1 1" at bounding box center [236, 148] width 164 height 8
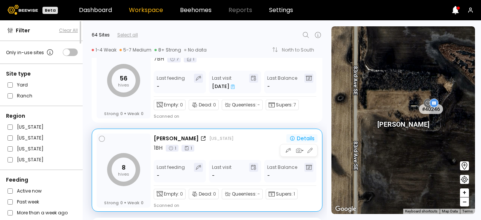
click at [291, 135] on icon "button" at bounding box center [292, 138] width 6 height 6
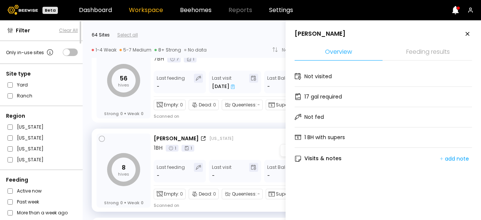
click at [256, 139] on div "[PERSON_NAME] [US_STATE]" at bounding box center [218, 138] width 128 height 8
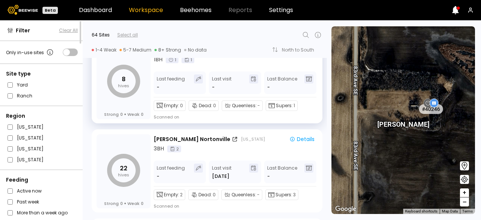
scroll to position [4562, 0]
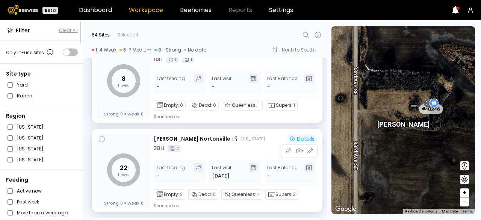
click at [293, 136] on icon "button" at bounding box center [292, 139] width 6 height 6
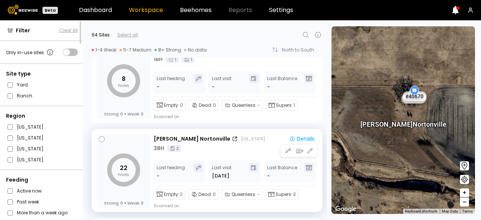
click at [251, 148] on div "3 BH 2" at bounding box center [236, 148] width 164 height 8
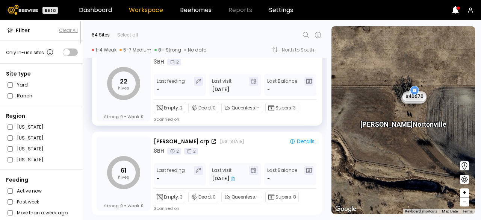
scroll to position [4649, 0]
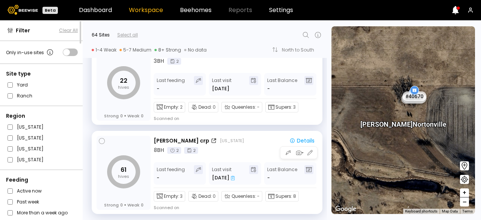
click at [251, 148] on div "8 BH 2 2" at bounding box center [236, 150] width 164 height 8
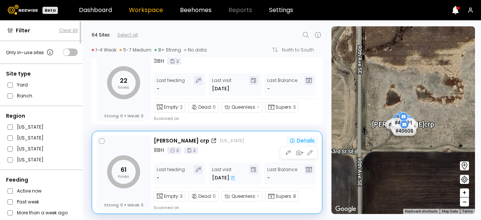
click at [300, 138] on div "Details" at bounding box center [301, 140] width 25 height 7
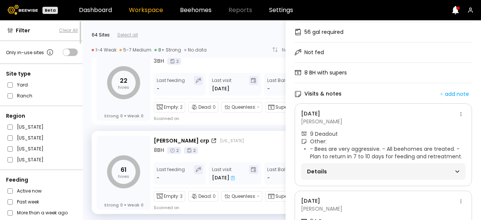
scroll to position [65, 0]
click at [360, 170] on span "Details" at bounding box center [345, 170] width 76 height 11
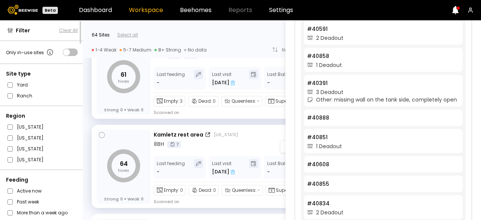
scroll to position [0, 0]
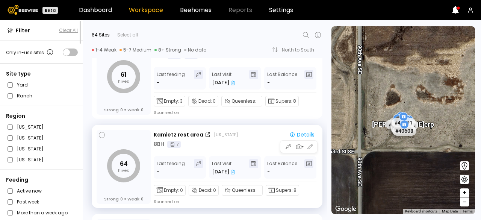
click at [239, 148] on div "Kamletz rest area [US_STATE] Details 8 BH 7 Last feeding - Last visit [DATE] La…" at bounding box center [236, 167] width 164 height 75
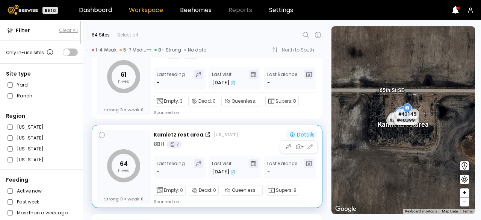
click at [303, 133] on div "Details" at bounding box center [301, 134] width 25 height 7
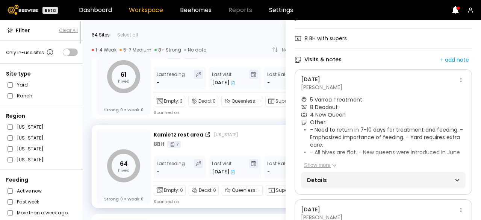
scroll to position [101, 0]
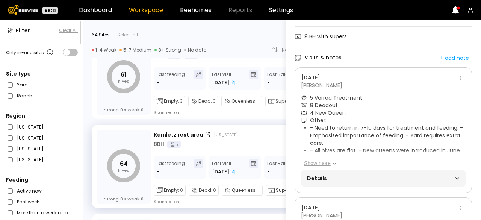
click at [356, 178] on span "Details" at bounding box center [345, 178] width 76 height 11
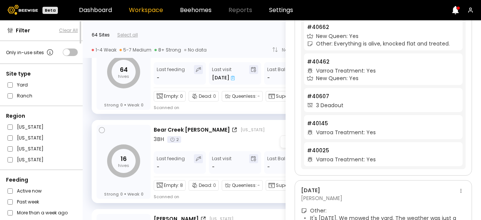
scroll to position [0, 0]
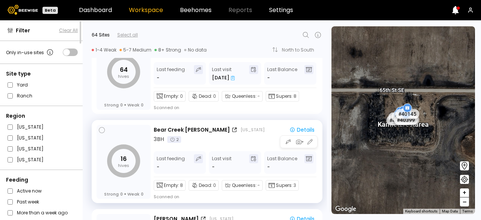
click at [244, 136] on div "3 BH 2" at bounding box center [236, 139] width 164 height 8
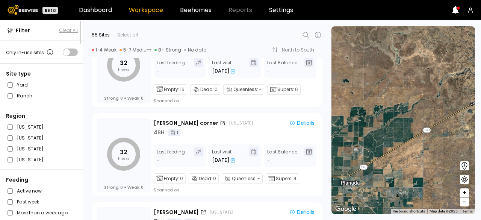
scroll to position [1379, 0]
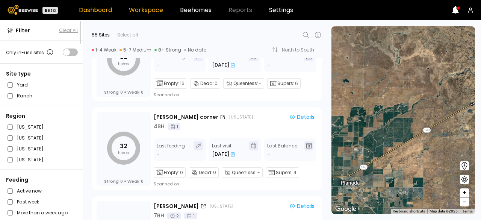
click at [92, 12] on link "Dashboard" at bounding box center [95, 10] width 33 height 6
